Goal: Information Seeking & Learning: Learn about a topic

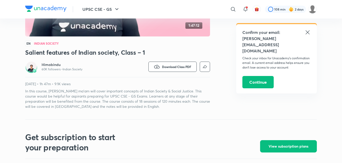
scroll to position [117, 0]
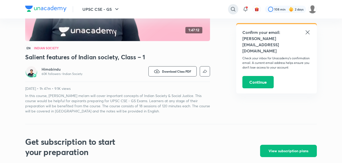
click at [236, 8] on div at bounding box center [233, 9] width 10 height 10
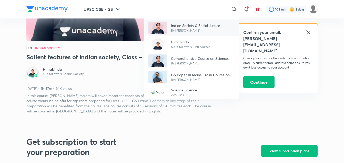
click at [215, 29] on p "By [PERSON_NAME]" at bounding box center [195, 30] width 49 height 5
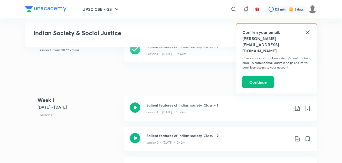
scroll to position [256, 0]
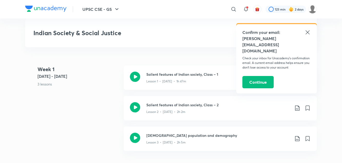
click at [308, 31] on icon at bounding box center [307, 32] width 6 height 6
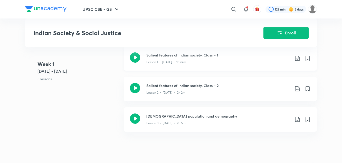
scroll to position [279, 0]
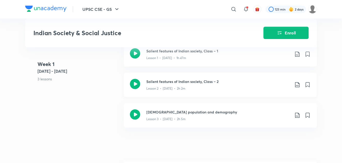
click at [191, 91] on div "Salient features of Indian society, Class – 2 Lesson 2 • [DATE] • 2h 2m" at bounding box center [220, 85] width 193 height 24
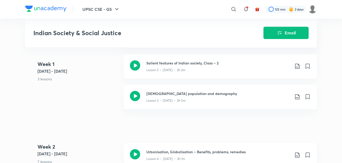
scroll to position [298, 0]
click at [163, 99] on p "Lesson 3 • [DATE] • 2h 5m" at bounding box center [165, 100] width 39 height 5
